Goal: Find specific page/section: Find specific page/section

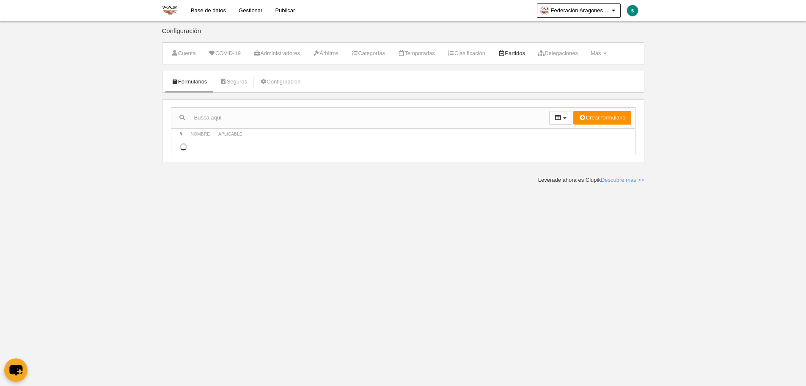
click at [522, 55] on link "Partidos" at bounding box center [512, 53] width 36 height 13
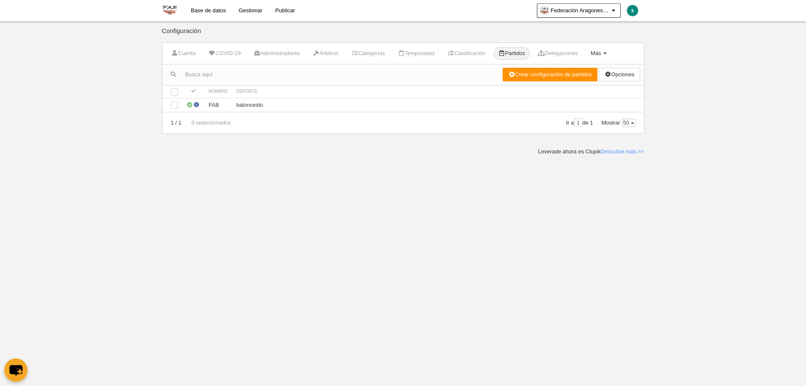
click at [602, 50] on span "Más" at bounding box center [596, 53] width 11 height 6
click at [682, 81] on body "Base de datos Gestionar Publicar Federación Aragonesa de Baloncesto Ajustes gen…" at bounding box center [403, 193] width 806 height 386
click at [206, 14] on link "Base de datos" at bounding box center [209, 10] width 48 height 21
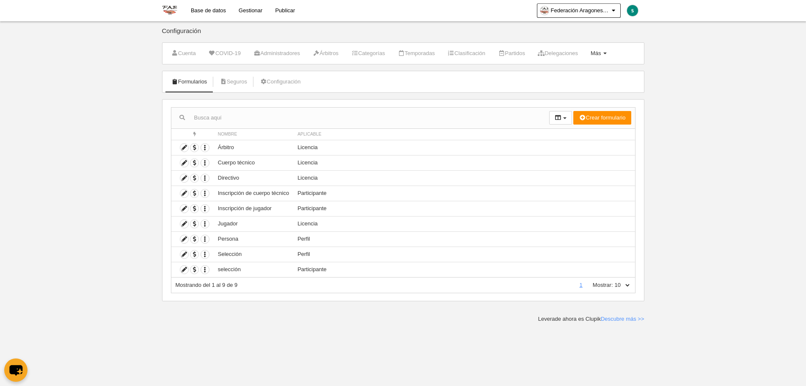
click at [602, 52] on span "Más" at bounding box center [596, 53] width 11 height 6
click at [587, 97] on link "Cargos" at bounding box center [572, 101] width 79 height 14
